Goal: Information Seeking & Learning: Learn about a topic

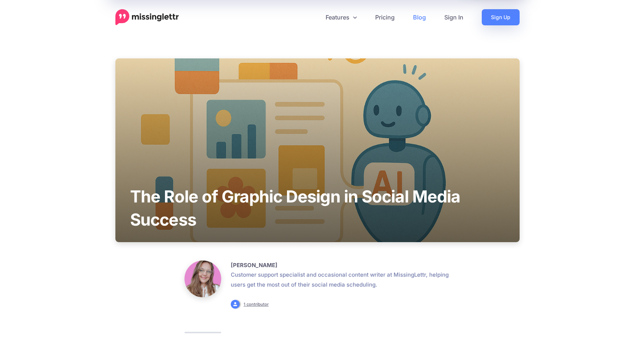
scroll to position [385, 0]
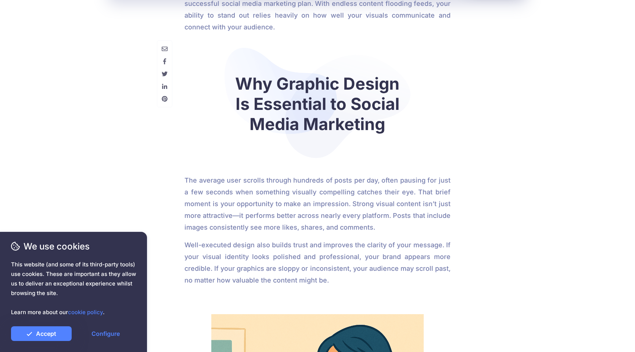
click at [308, 77] on h2 "Why Graphic Design Is Essential to Social Media Marketing" at bounding box center [318, 104] width 174 height 61
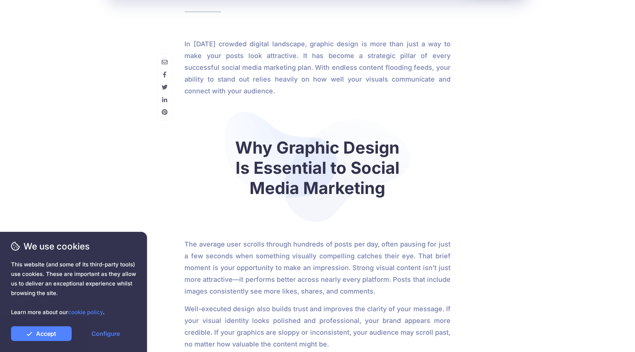
scroll to position [333, 0]
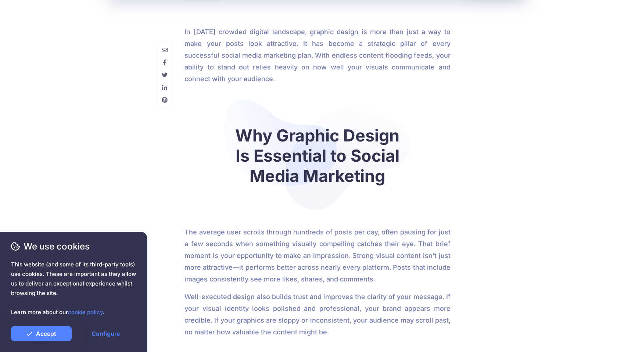
click at [274, 148] on h2 "Why Graphic Design Is Essential to Social Media Marketing" at bounding box center [318, 155] width 174 height 61
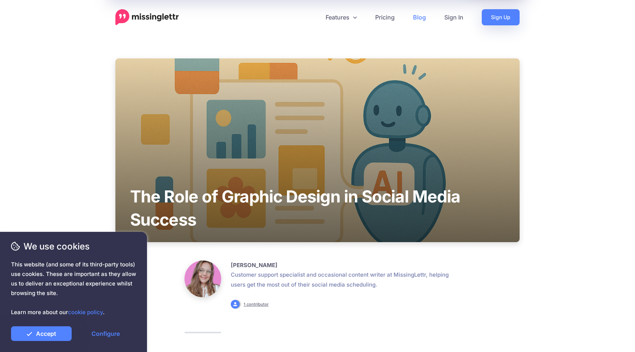
click at [420, 18] on link "Blog" at bounding box center [419, 17] width 31 height 16
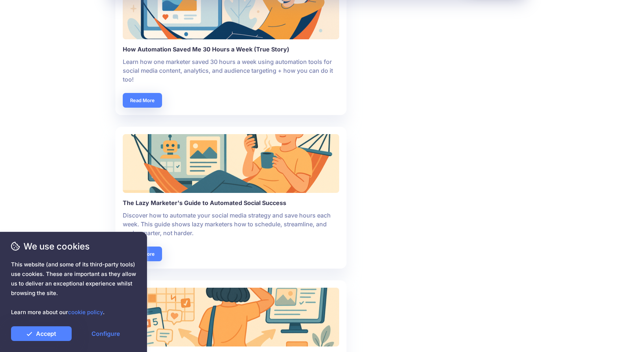
scroll to position [81, 0]
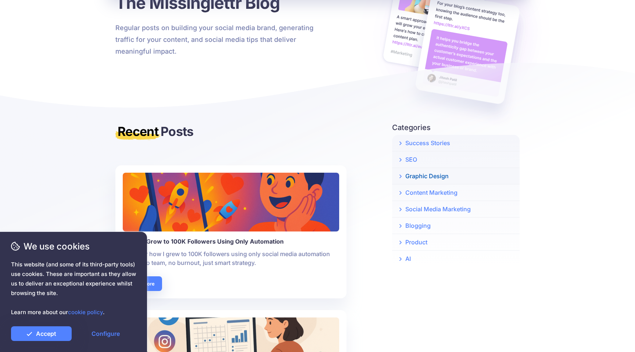
click at [423, 175] on link "Graphic Design" at bounding box center [456, 176] width 128 height 16
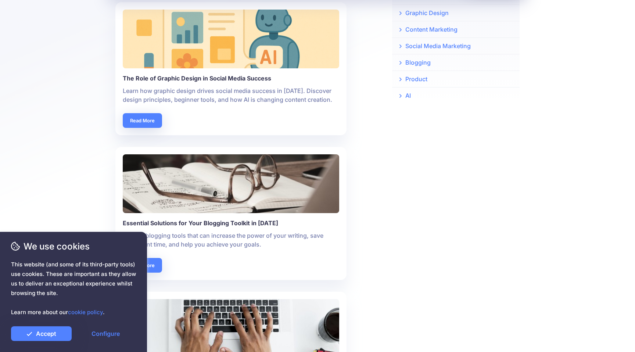
scroll to position [244, 0]
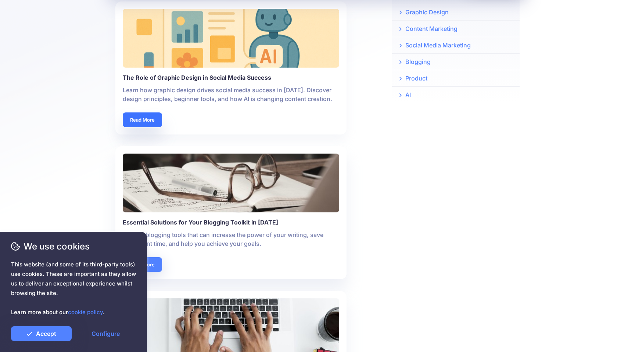
click at [147, 119] on link "Read More" at bounding box center [142, 119] width 39 height 15
